Goal: Task Accomplishment & Management: Manage account settings

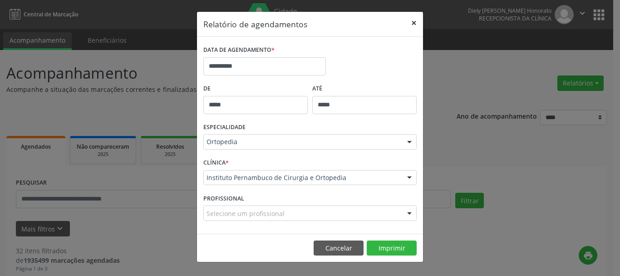
click at [414, 22] on button "×" at bounding box center [414, 23] width 18 height 22
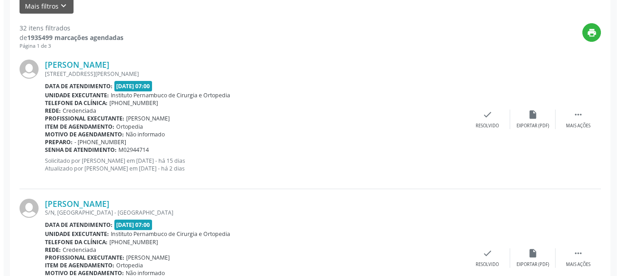
scroll to position [272, 0]
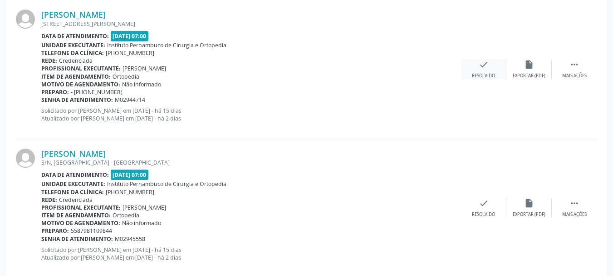
click at [484, 69] on div "check Resolvido" at bounding box center [483, 69] width 45 height 20
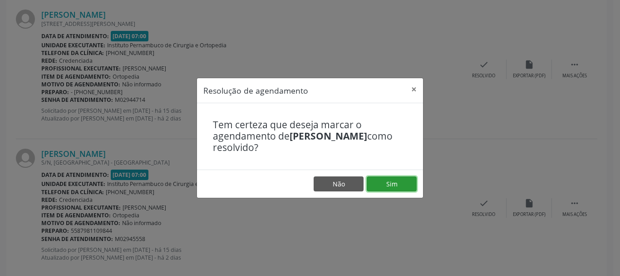
click at [386, 183] on button "Sim" at bounding box center [392, 183] width 50 height 15
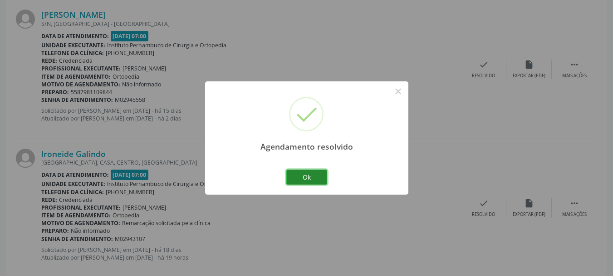
click at [306, 177] on button "Ok" at bounding box center [306, 176] width 41 height 15
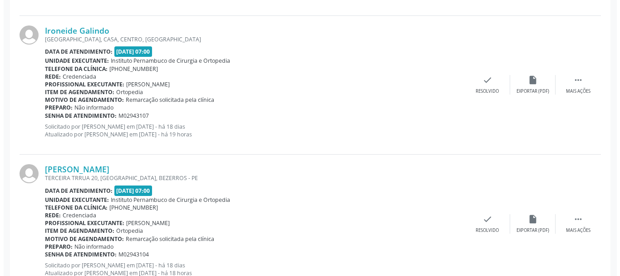
scroll to position [409, 0]
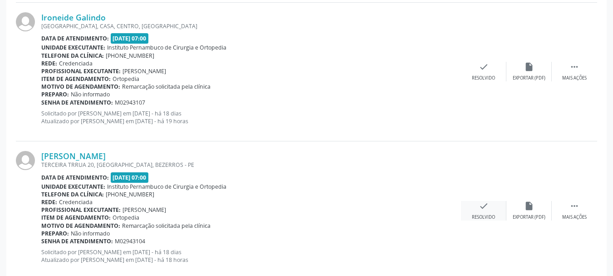
click at [490, 213] on div "check Resolvido" at bounding box center [483, 211] width 45 height 20
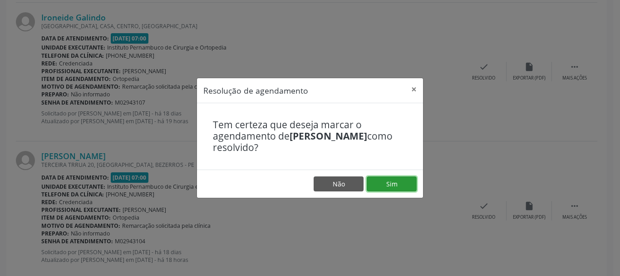
click at [399, 182] on button "Sim" at bounding box center [392, 183] width 50 height 15
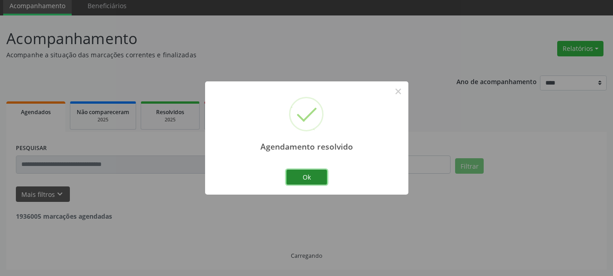
click at [309, 177] on button "Ok" at bounding box center [306, 176] width 41 height 15
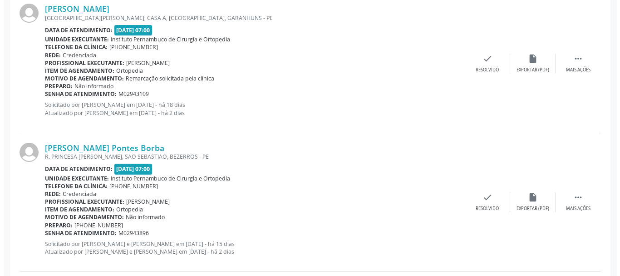
scroll to position [715, 0]
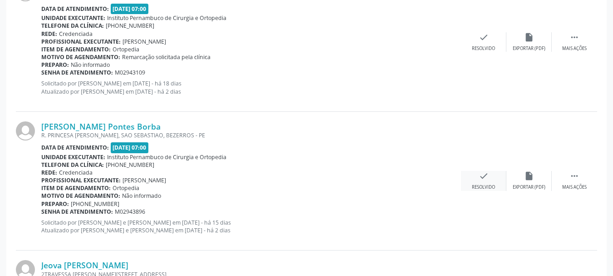
click at [480, 182] on div "check Resolvido" at bounding box center [483, 181] width 45 height 20
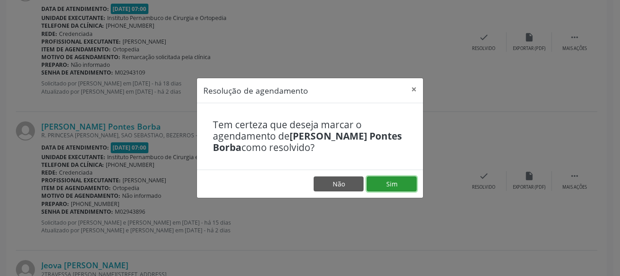
click at [390, 182] on button "Sim" at bounding box center [392, 183] width 50 height 15
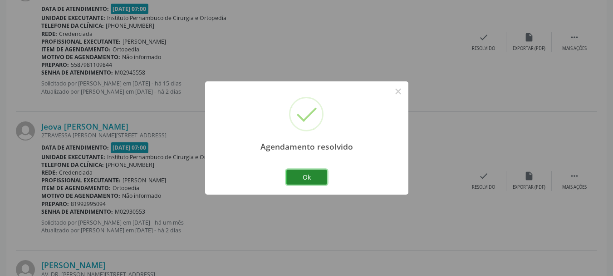
click at [321, 176] on button "Ok" at bounding box center [306, 176] width 41 height 15
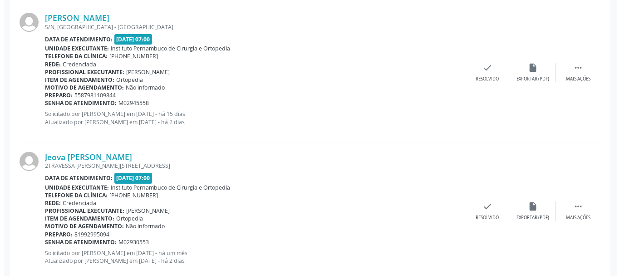
scroll to position [670, 0]
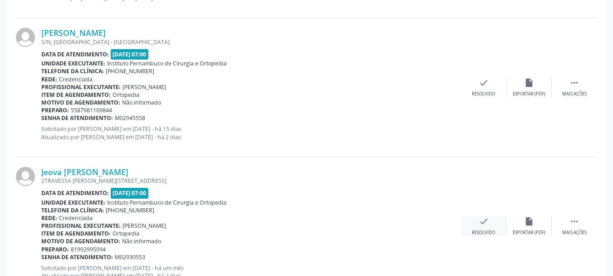
click at [478, 227] on div "check Resolvido" at bounding box center [483, 226] width 45 height 20
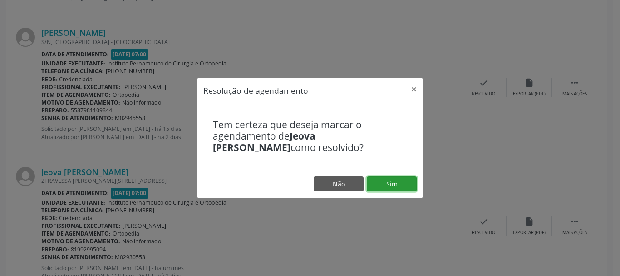
click at [399, 186] on button "Sim" at bounding box center [392, 183] width 50 height 15
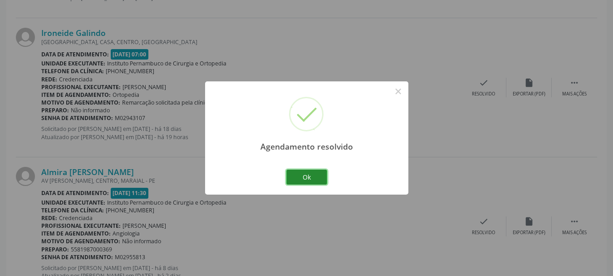
click at [320, 179] on button "Ok" at bounding box center [306, 176] width 41 height 15
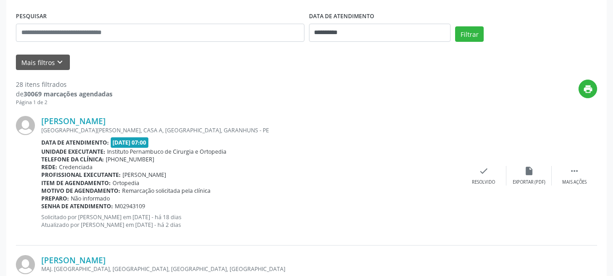
scroll to position [182, 0]
